Goal: Information Seeking & Learning: Learn about a topic

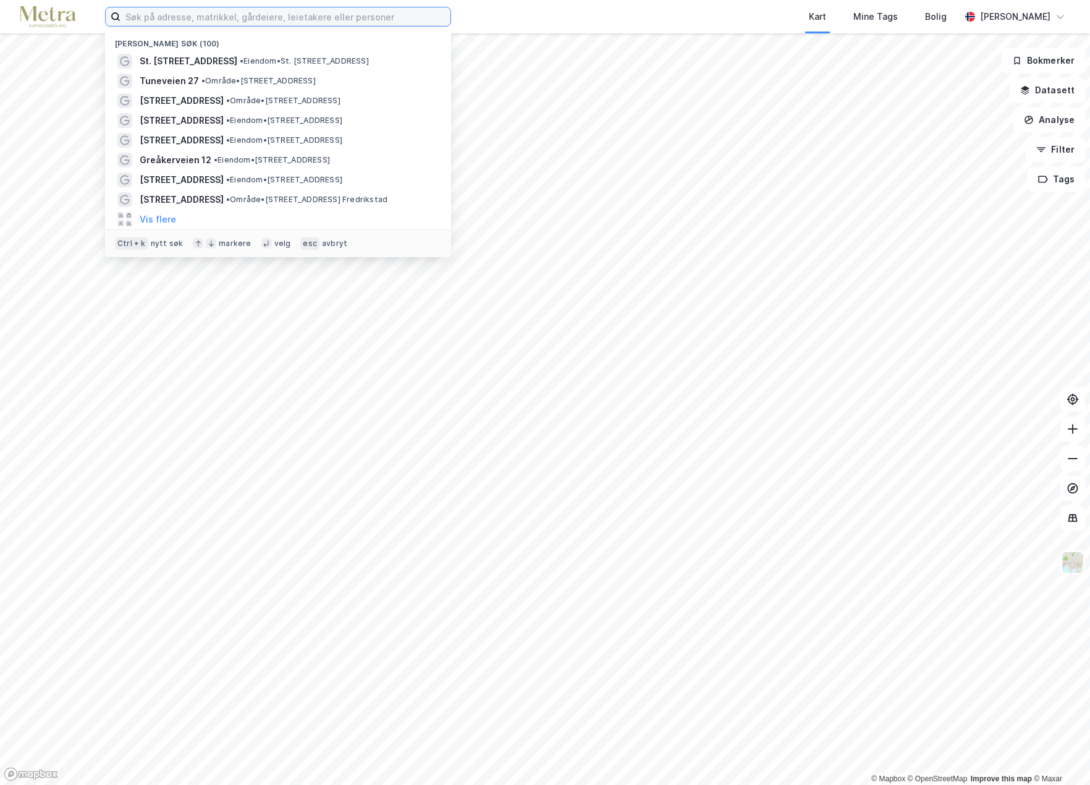
click at [184, 19] on input at bounding box center [286, 16] width 330 height 19
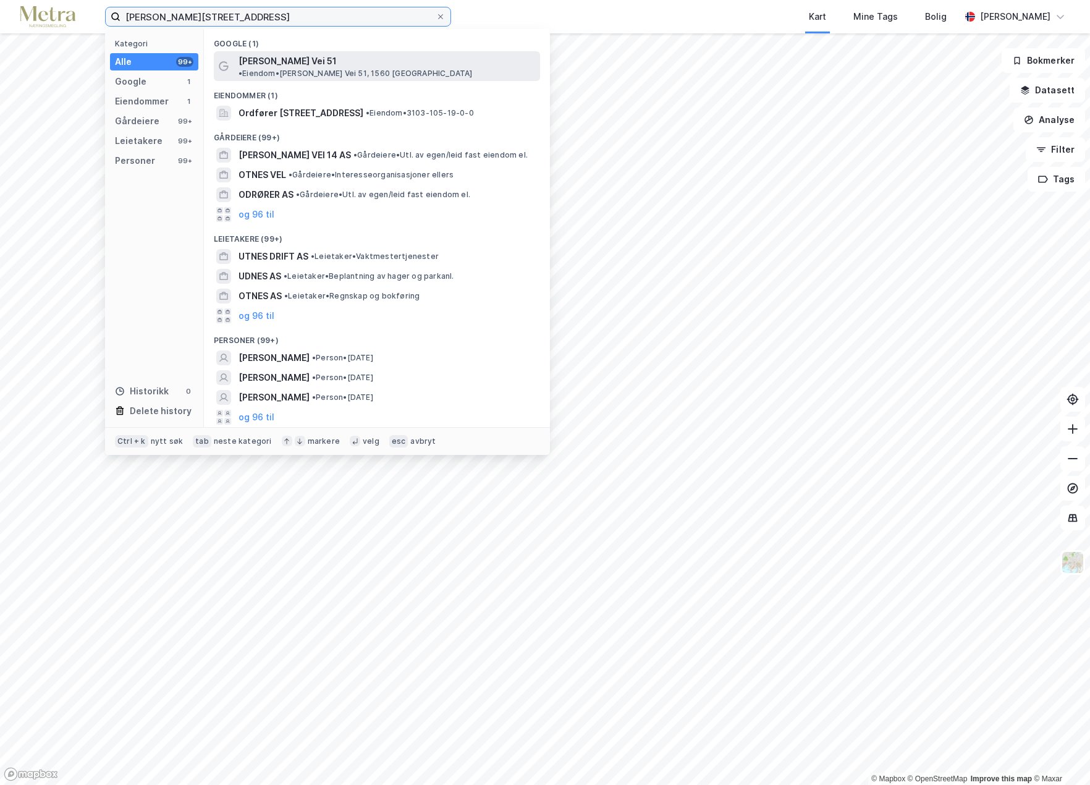
type input "[PERSON_NAME][STREET_ADDRESS]"
click at [303, 56] on span "[PERSON_NAME] Vei 51" at bounding box center [288, 61] width 98 height 15
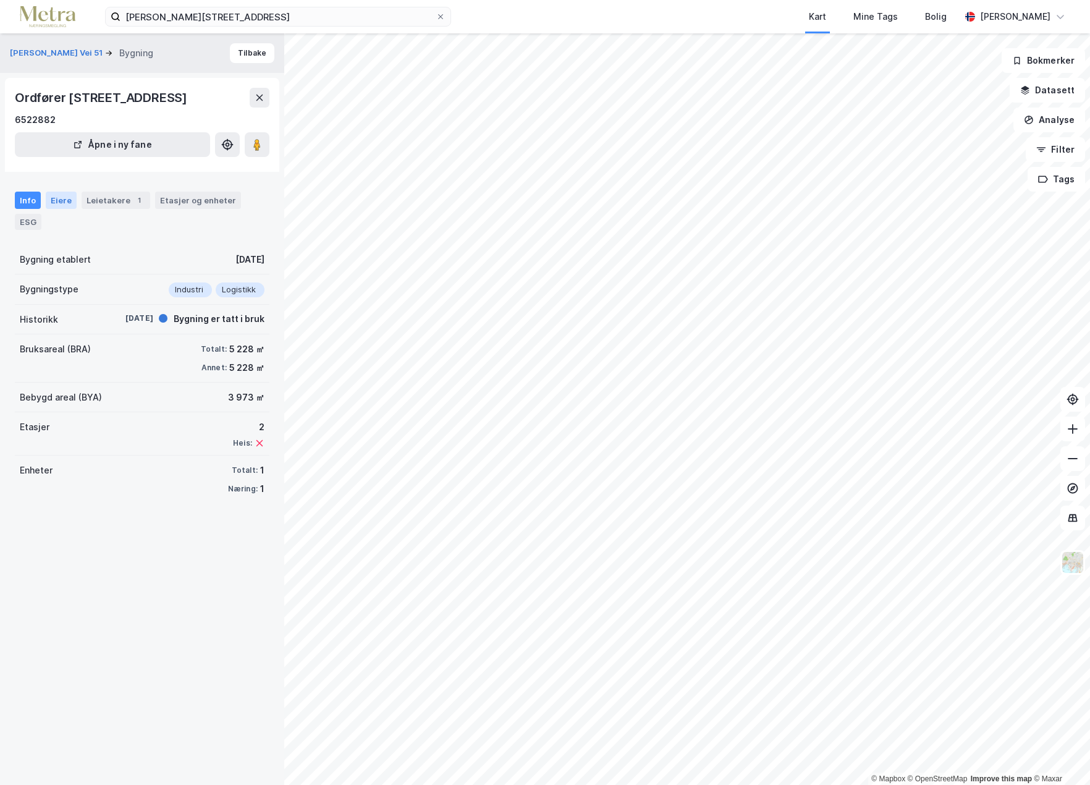
click at [61, 201] on div "Eiere" at bounding box center [61, 200] width 31 height 17
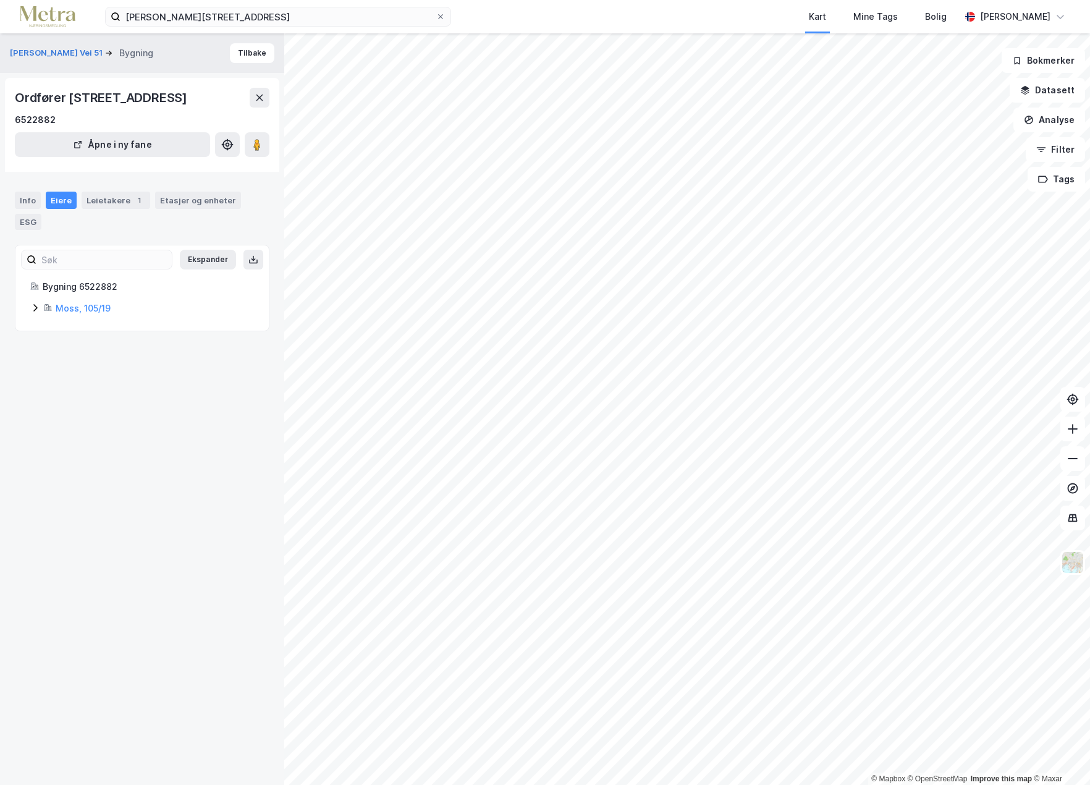
click at [35, 307] on icon at bounding box center [35, 308] width 10 height 10
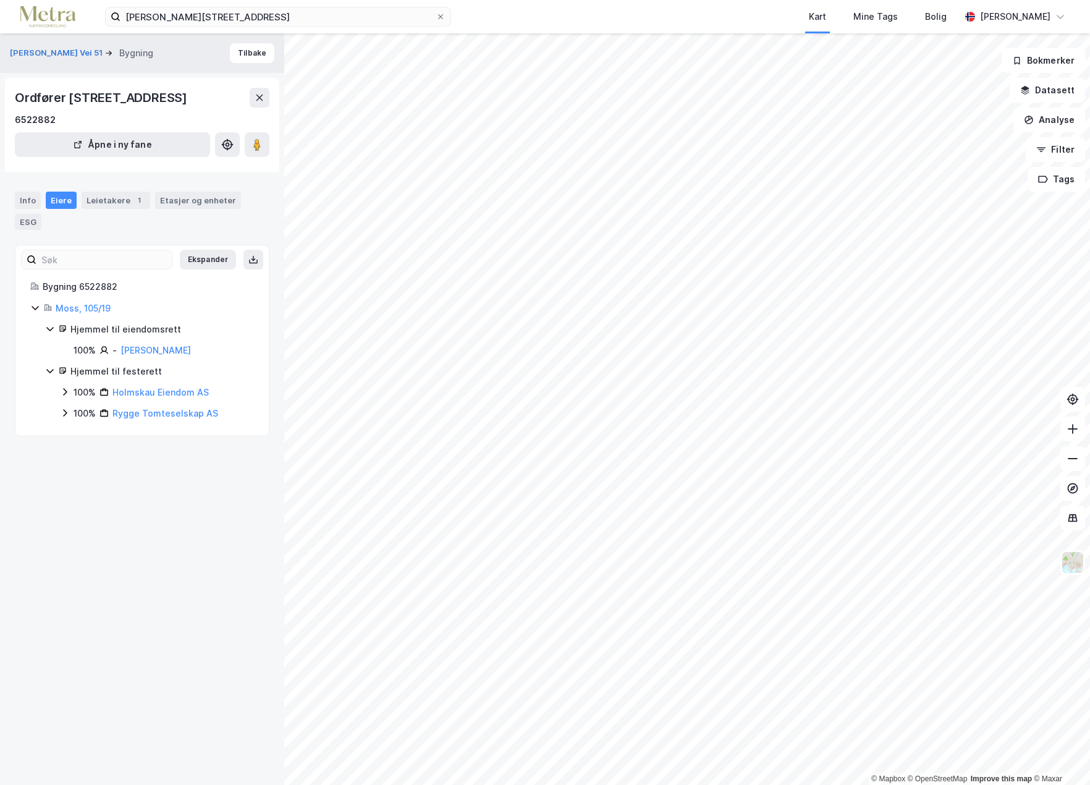
click at [64, 410] on icon at bounding box center [65, 412] width 4 height 7
click at [64, 410] on icon at bounding box center [65, 413] width 10 height 10
click at [24, 195] on div "Info" at bounding box center [28, 200] width 26 height 17
